Goal: Browse casually

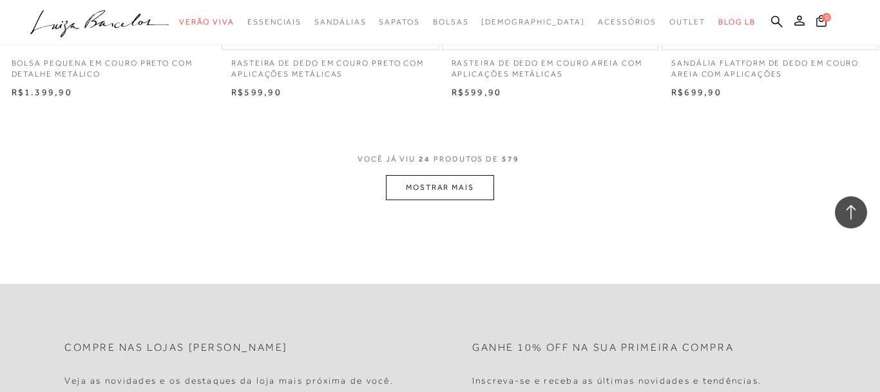
scroll to position [2474, 0]
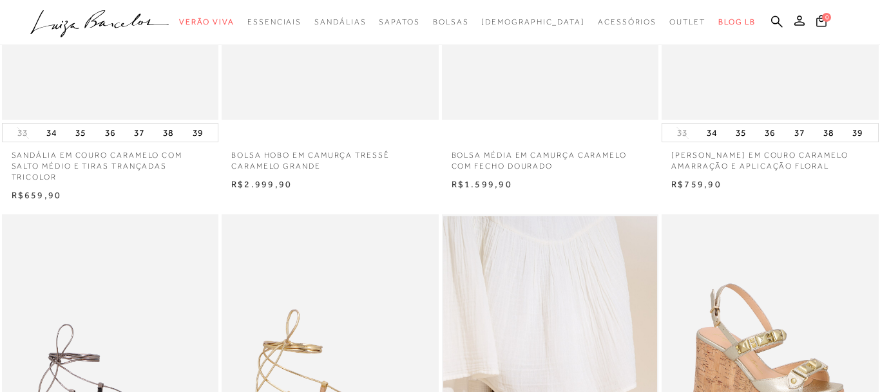
scroll to position [240, 0]
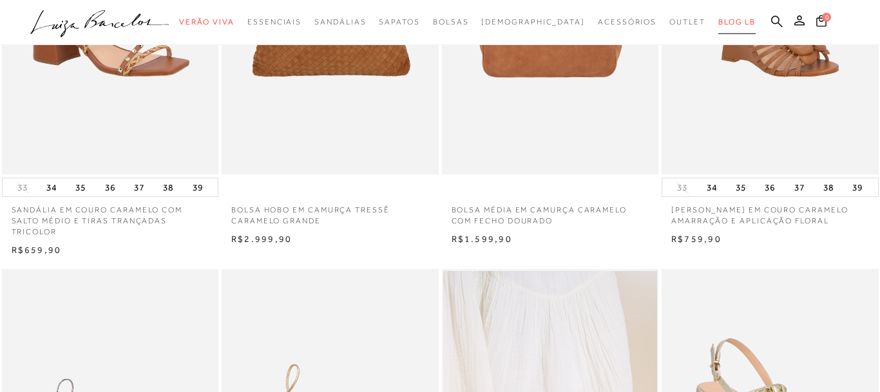
click at [718, 26] on span "BLOG LB" at bounding box center [736, 21] width 37 height 9
